Goal: Task Accomplishment & Management: Manage account settings

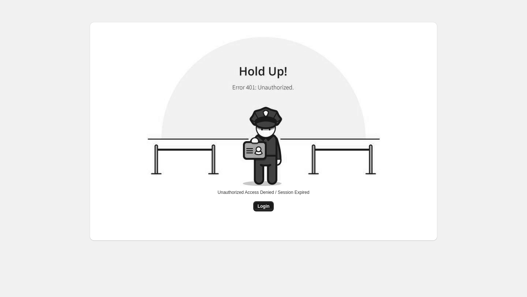
click at [262, 206] on span "Login" at bounding box center [264, 207] width 12 height 6
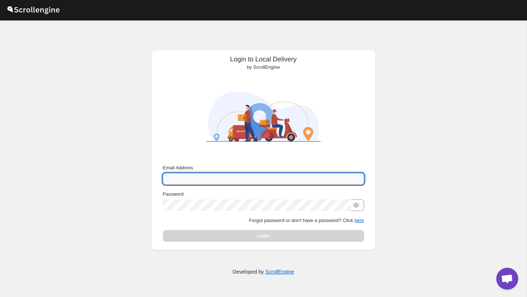
click at [251, 184] on input "Email Address" at bounding box center [263, 179] width 201 height 12
type input "[EMAIL_ADDRESS][DOMAIN_NAME]"
